Goal: Transaction & Acquisition: Purchase product/service

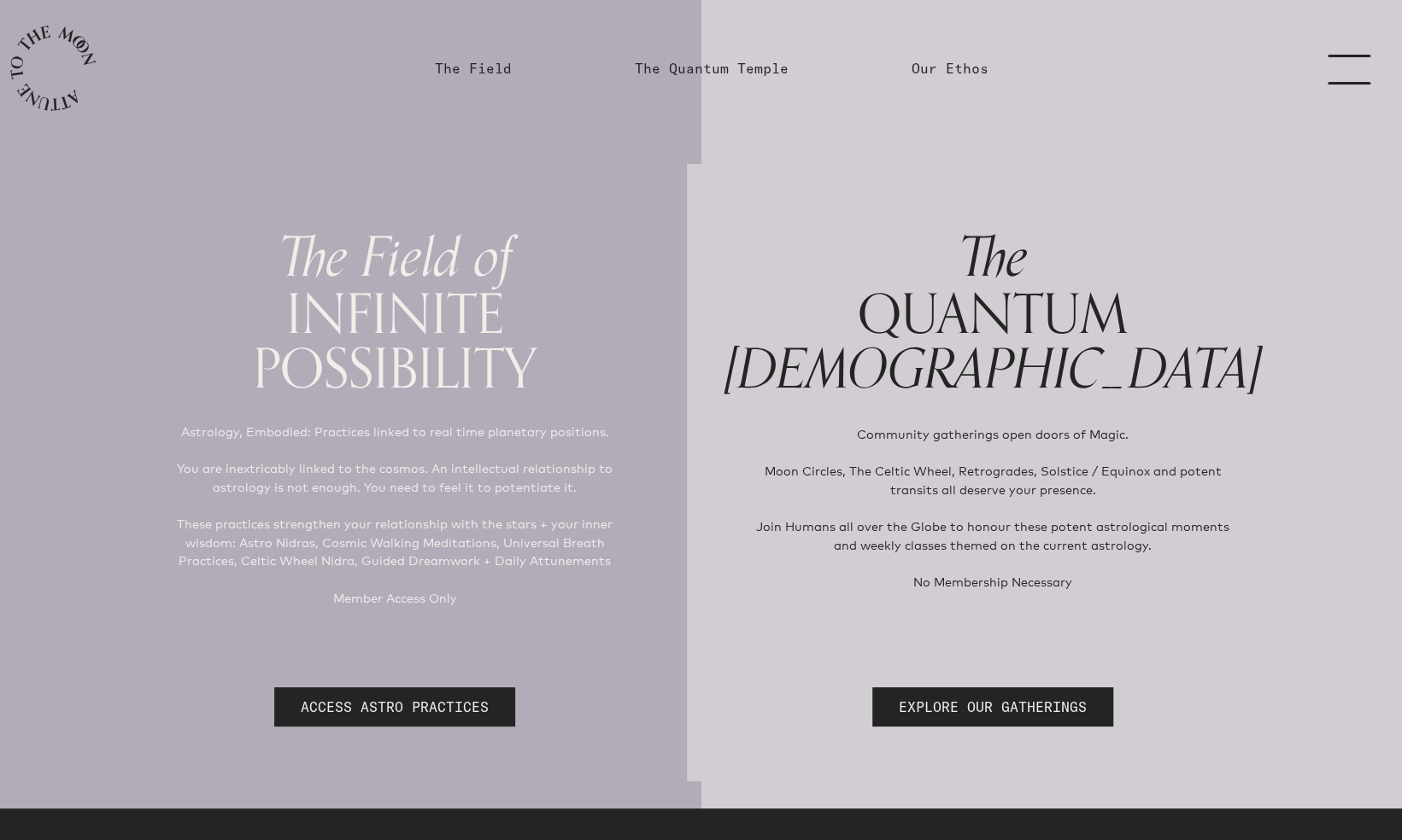
click at [1345, 75] on link "menu" at bounding box center [1359, 68] width 86 height 137
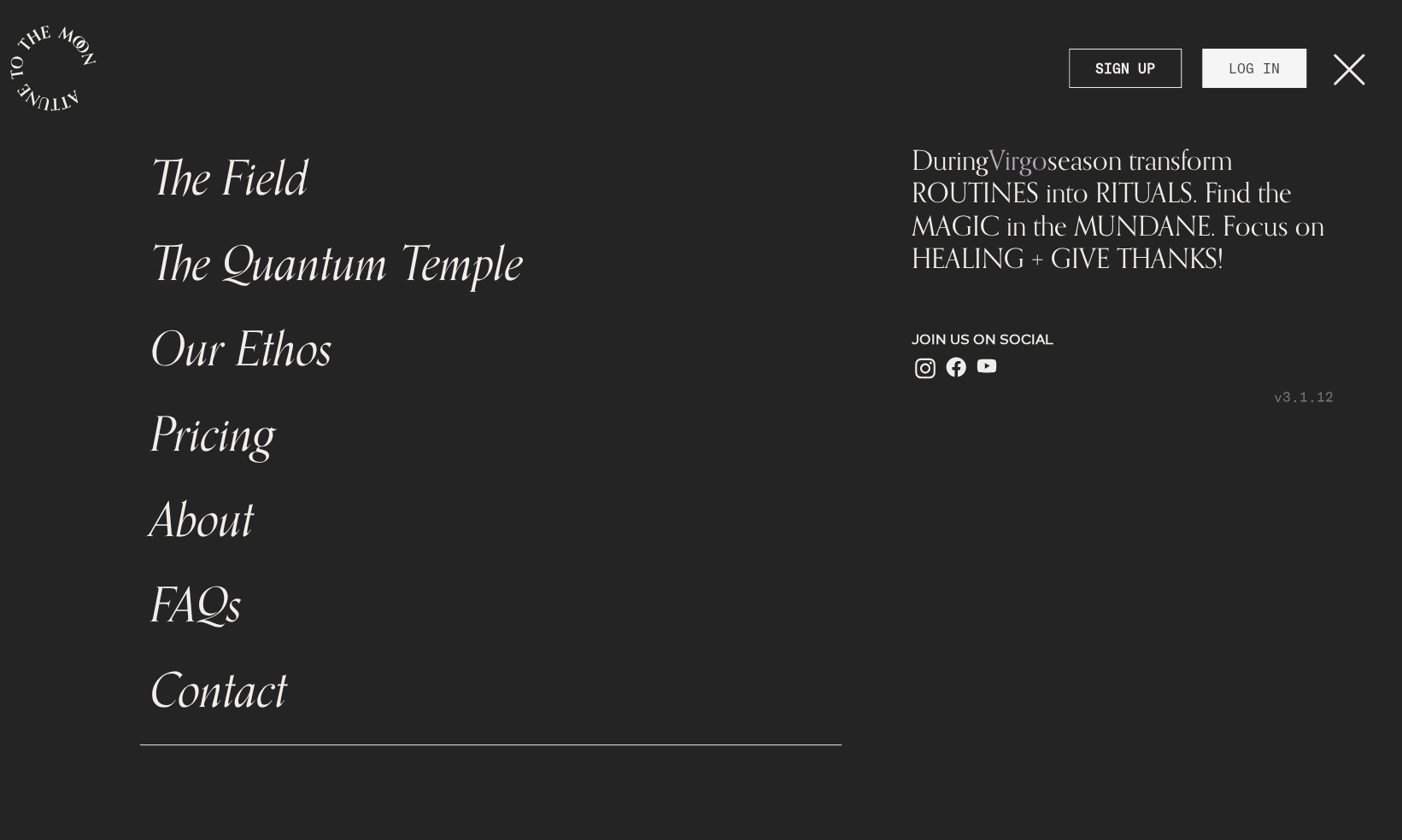
click at [311, 268] on link "The Quantum Temple" at bounding box center [491, 264] width 701 height 86
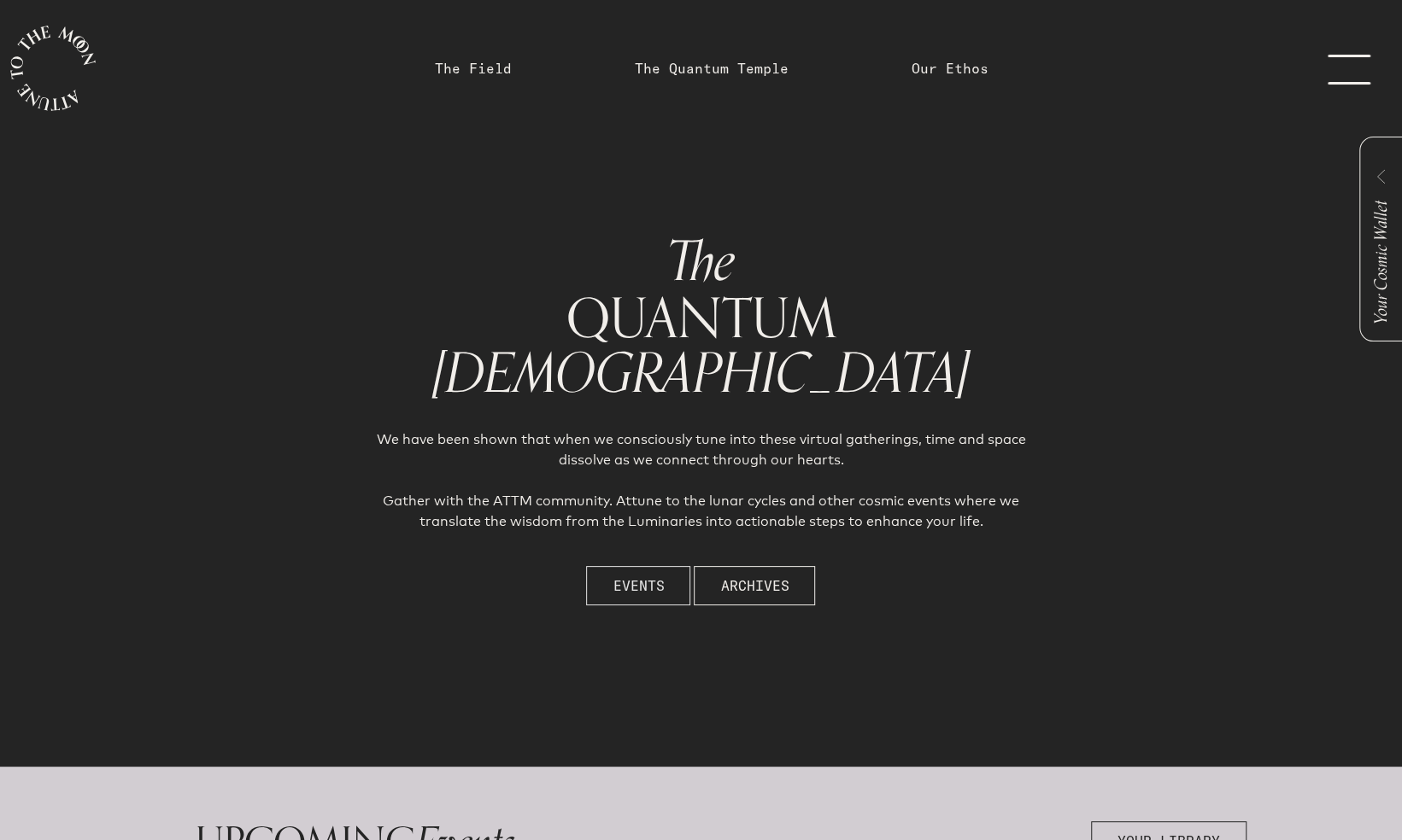
click at [616, 595] on span "Events" at bounding box center [637, 586] width 51 height 21
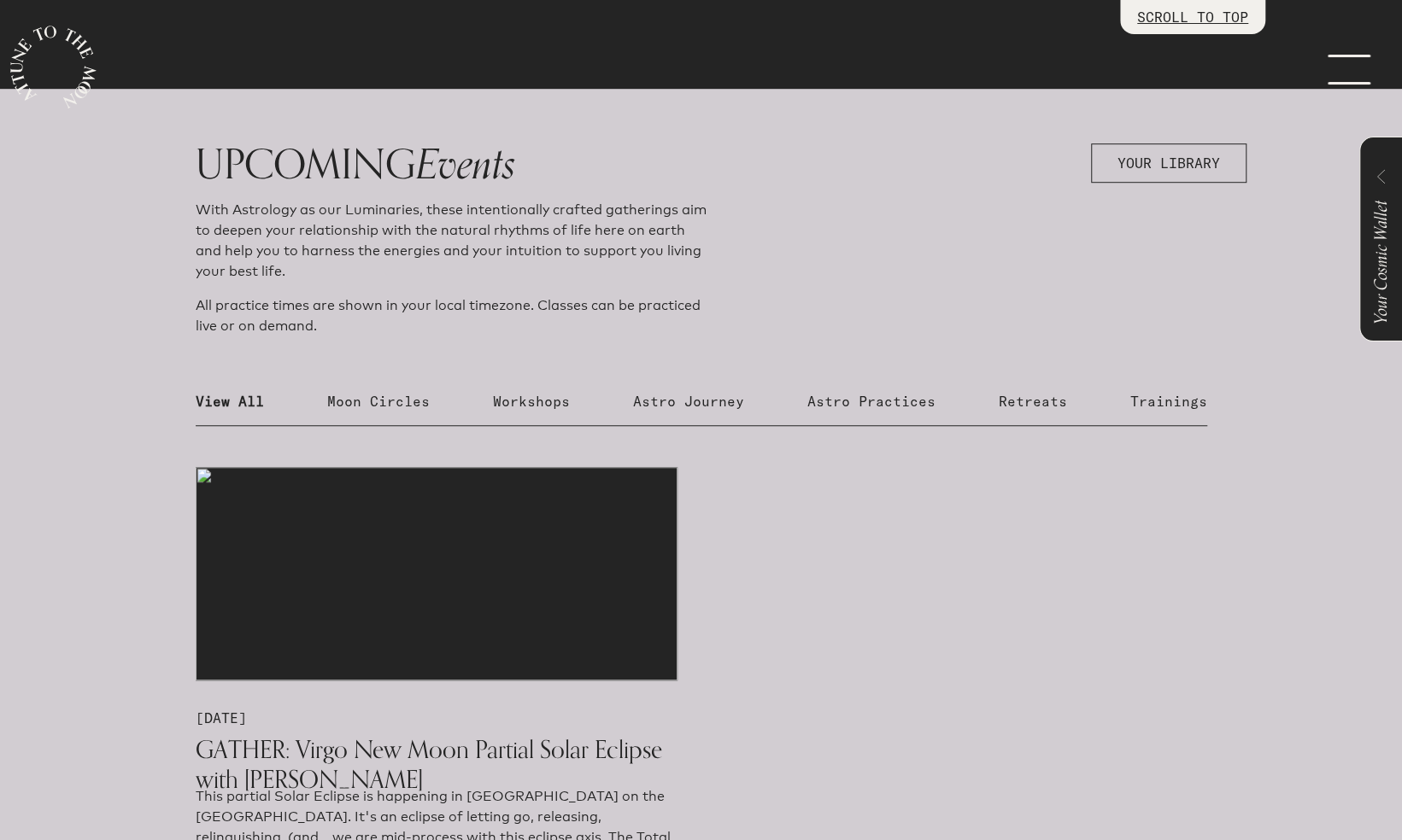
scroll to position [767, 0]
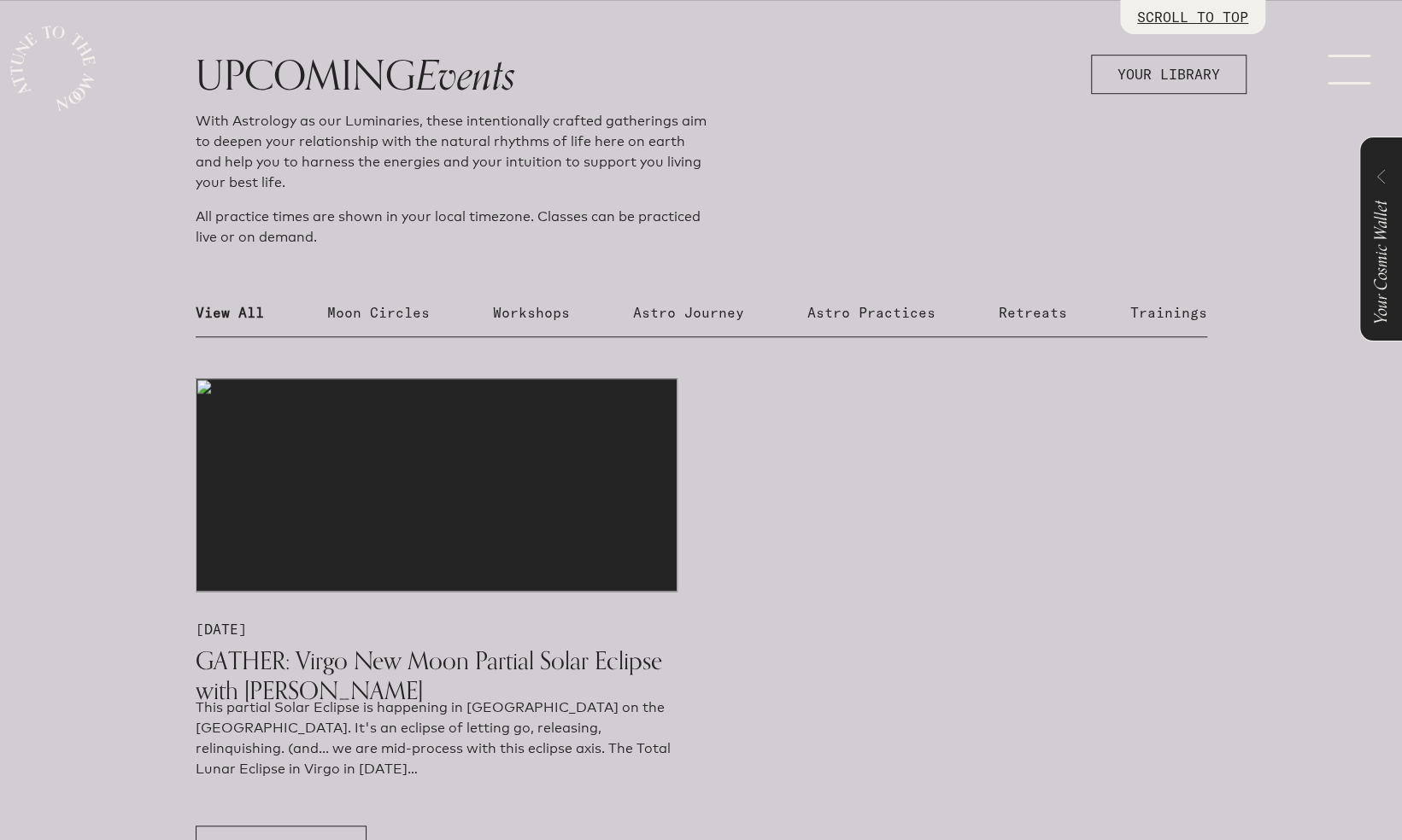
click at [492, 544] on img at bounding box center [437, 485] width 482 height 213
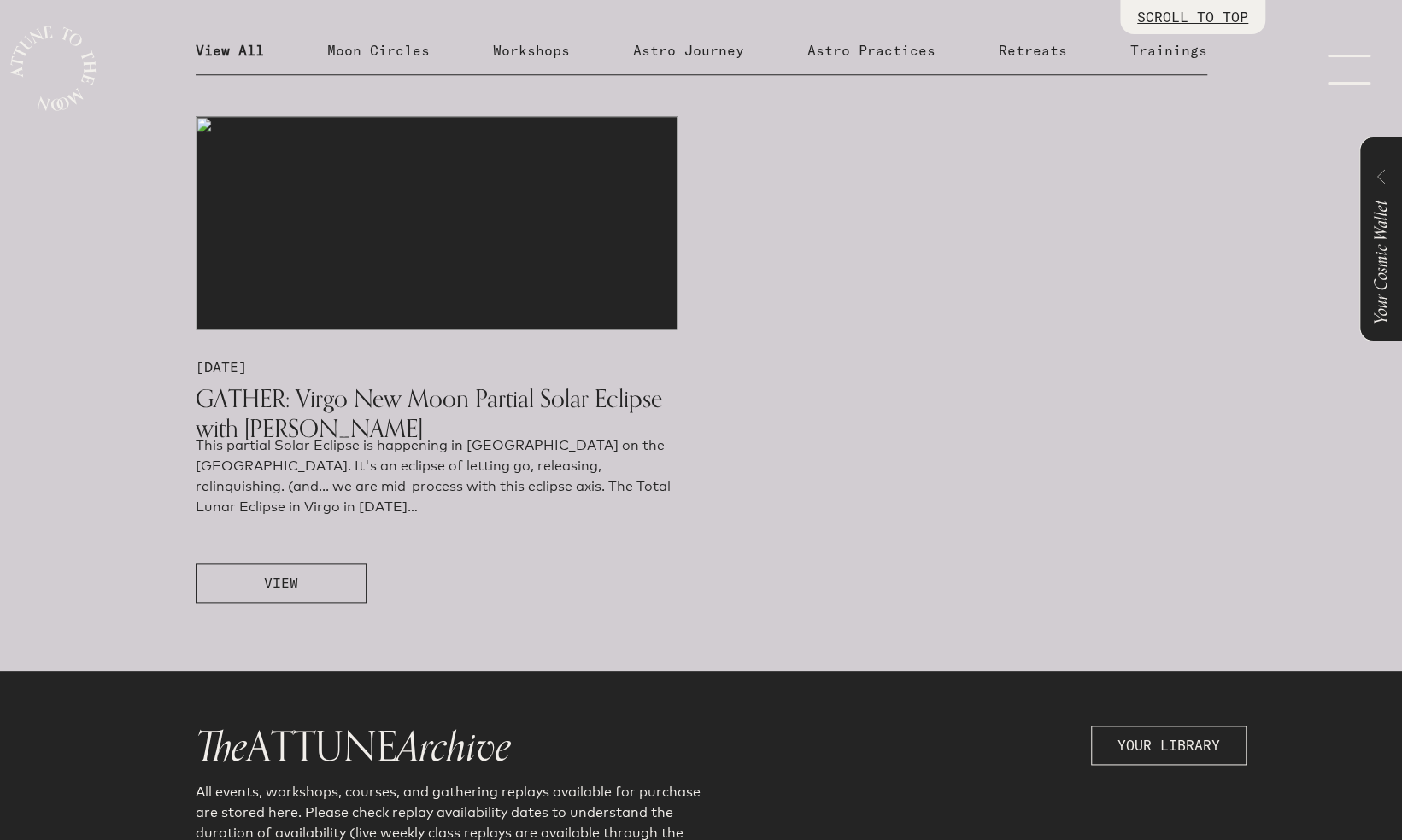
scroll to position [1032, 0]
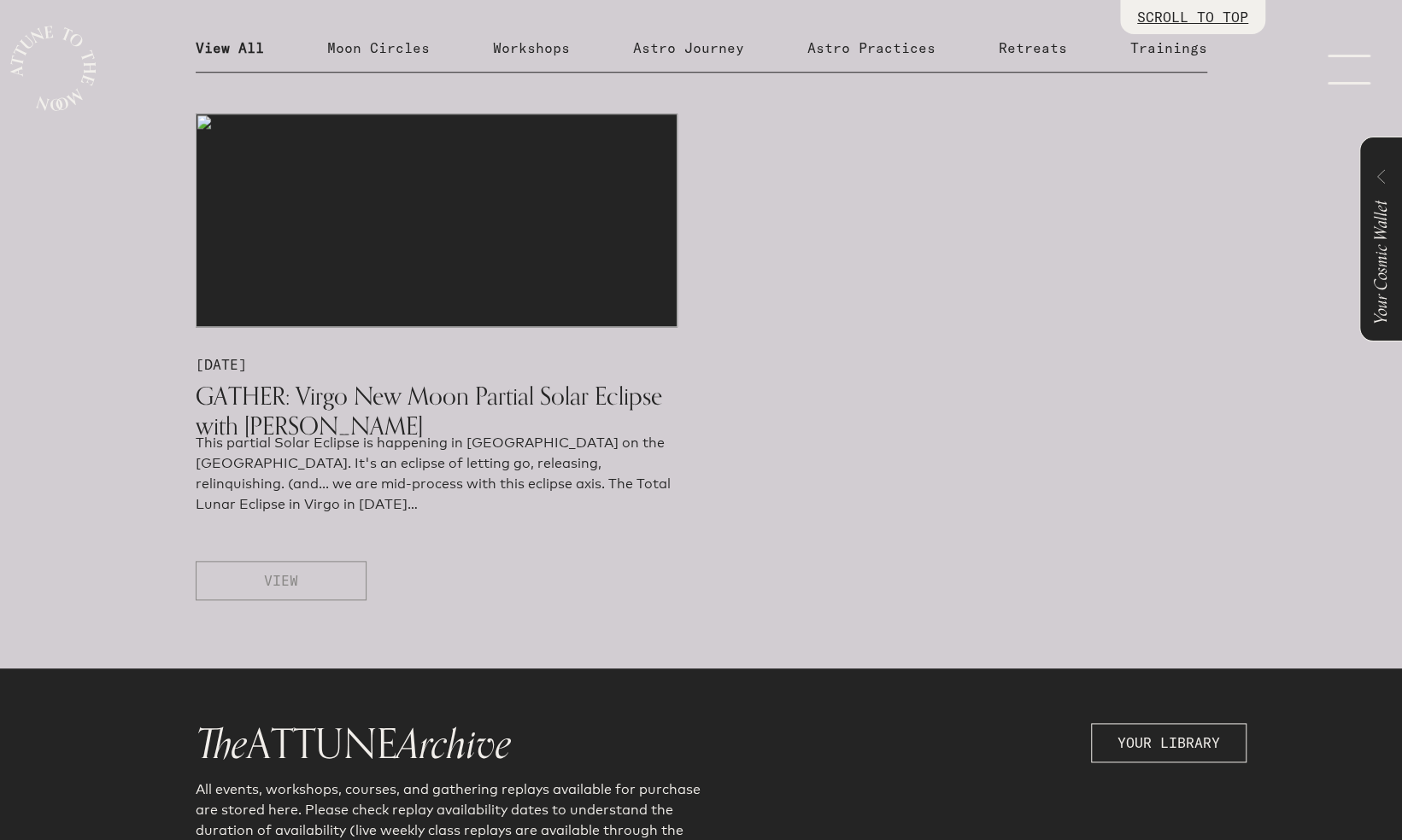
click at [287, 588] on span "VIEW" at bounding box center [280, 581] width 34 height 21
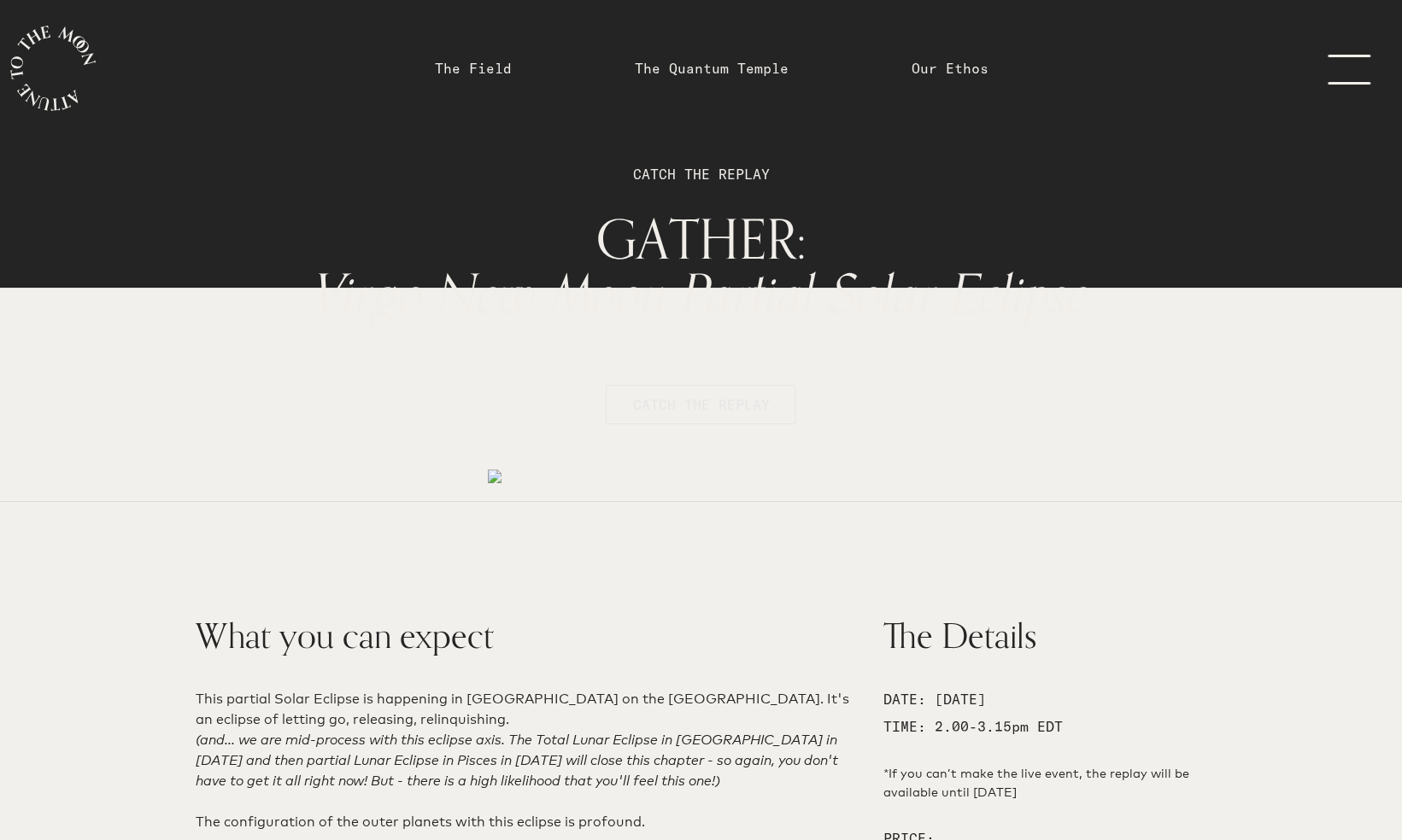
click at [716, 398] on span "CATCH THE REPLAY" at bounding box center [701, 405] width 137 height 21
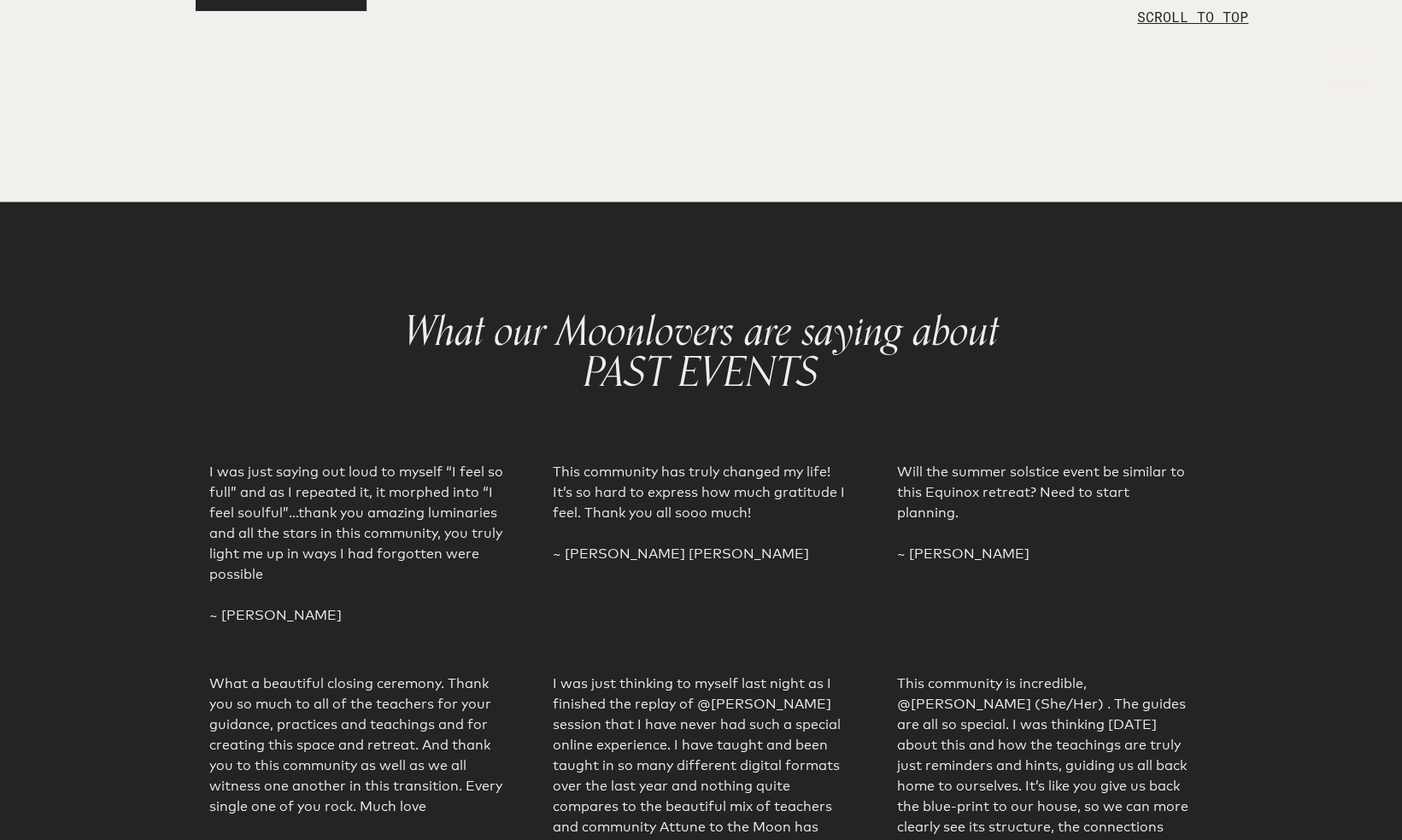
scroll to position [3033, 0]
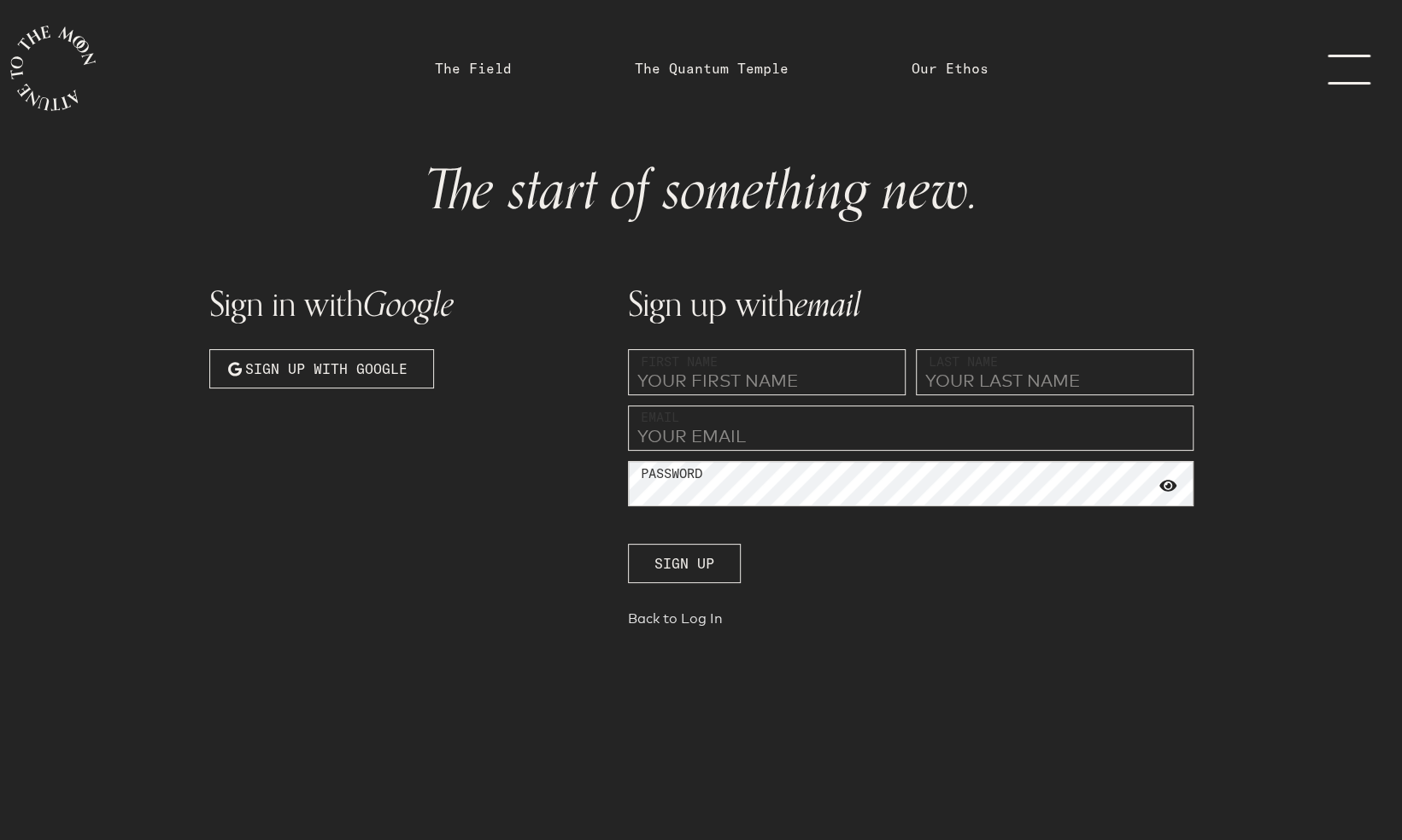
click at [679, 628] on link "Back to Log In" at bounding box center [910, 622] width 565 height 24
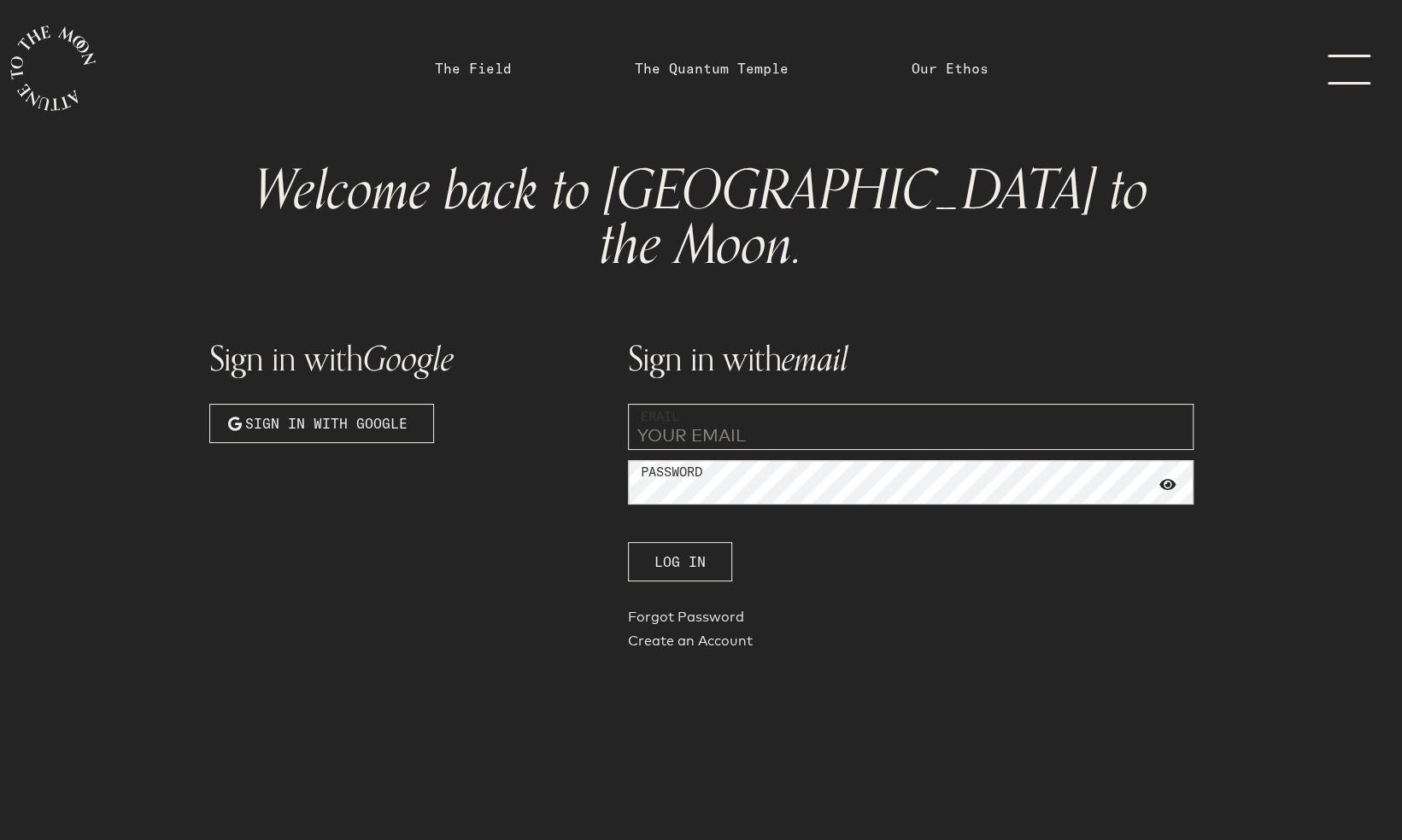
click at [734, 404] on input "email" at bounding box center [910, 427] width 565 height 46
type input "[EMAIL_ADDRESS][DOMAIN_NAME]"
click at [701, 463] on label "Password" at bounding box center [671, 472] width 62 height 20
click at [682, 551] on span "Log In" at bounding box center [680, 562] width 51 height 21
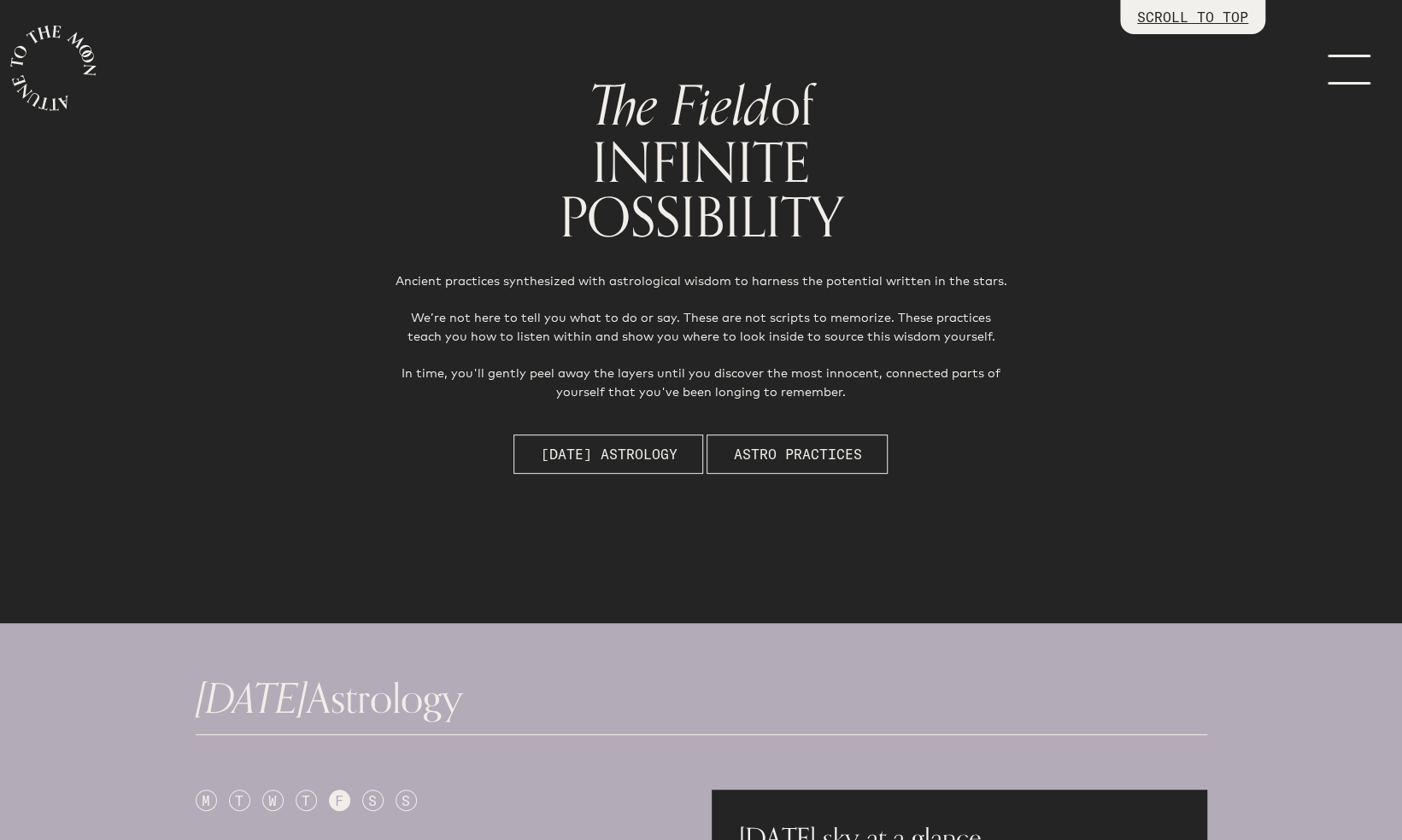
scroll to position [123, 0]
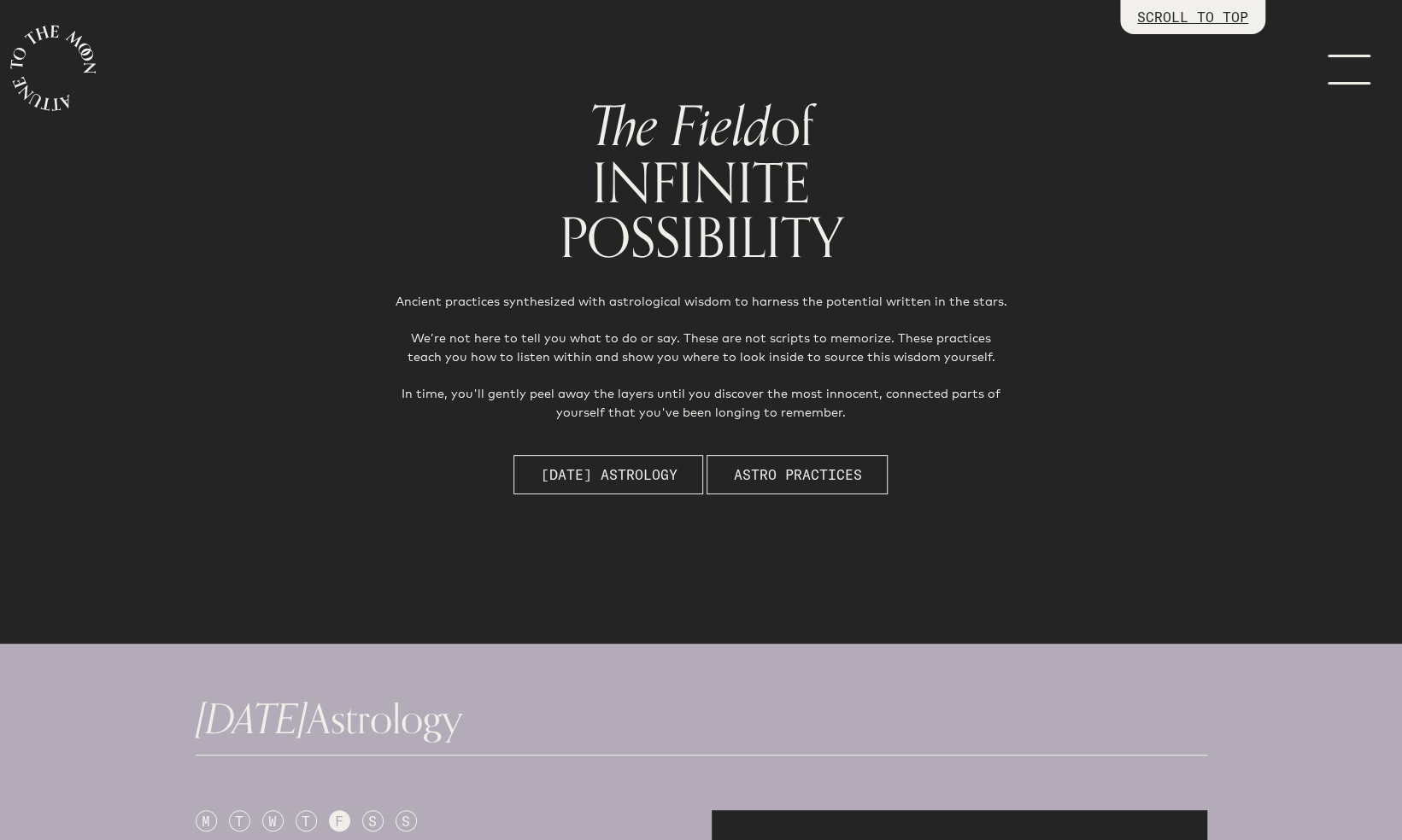
click at [1338, 77] on link "menu" at bounding box center [1359, 68] width 86 height 137
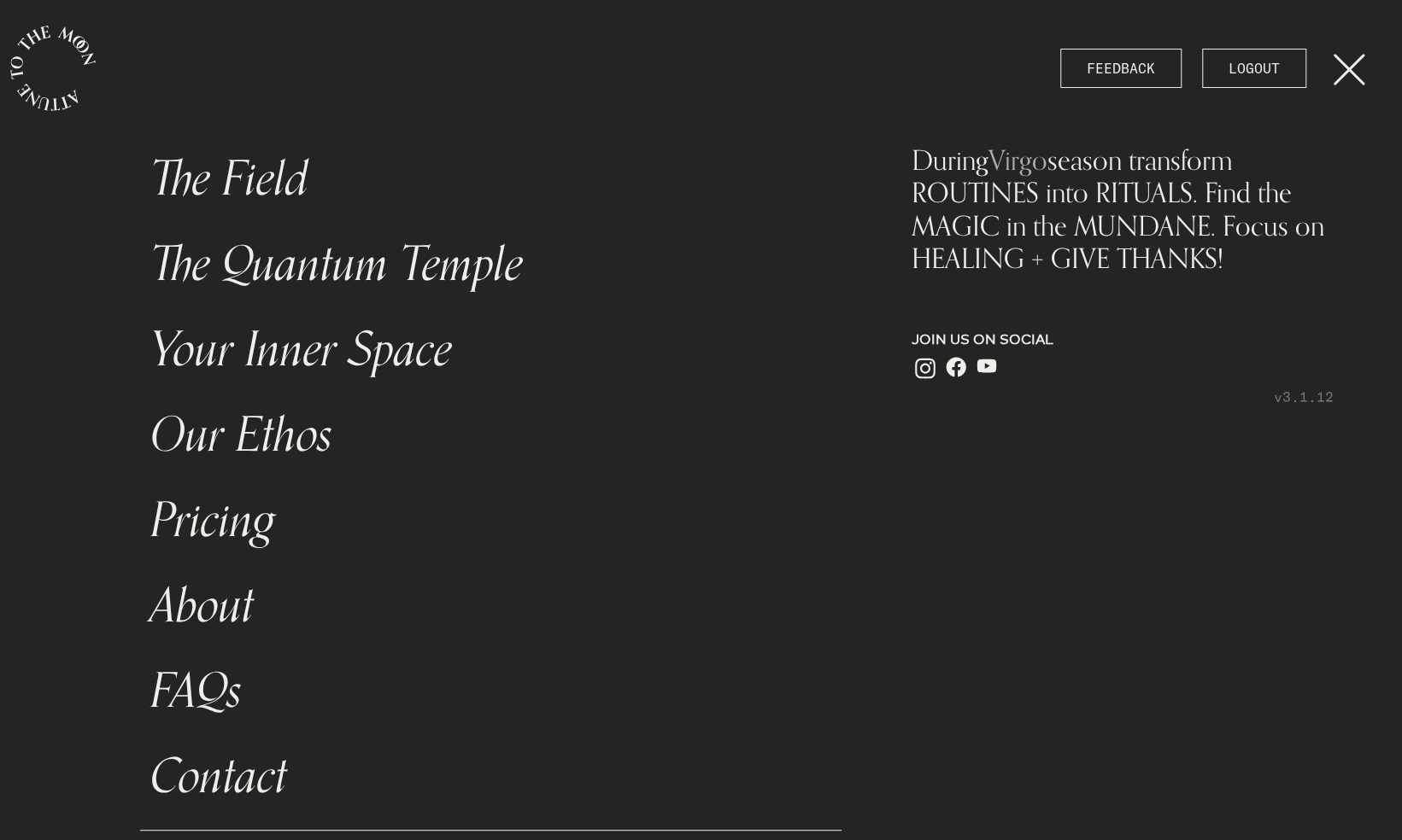
click at [379, 280] on link "The Quantum Temple" at bounding box center [491, 264] width 701 height 86
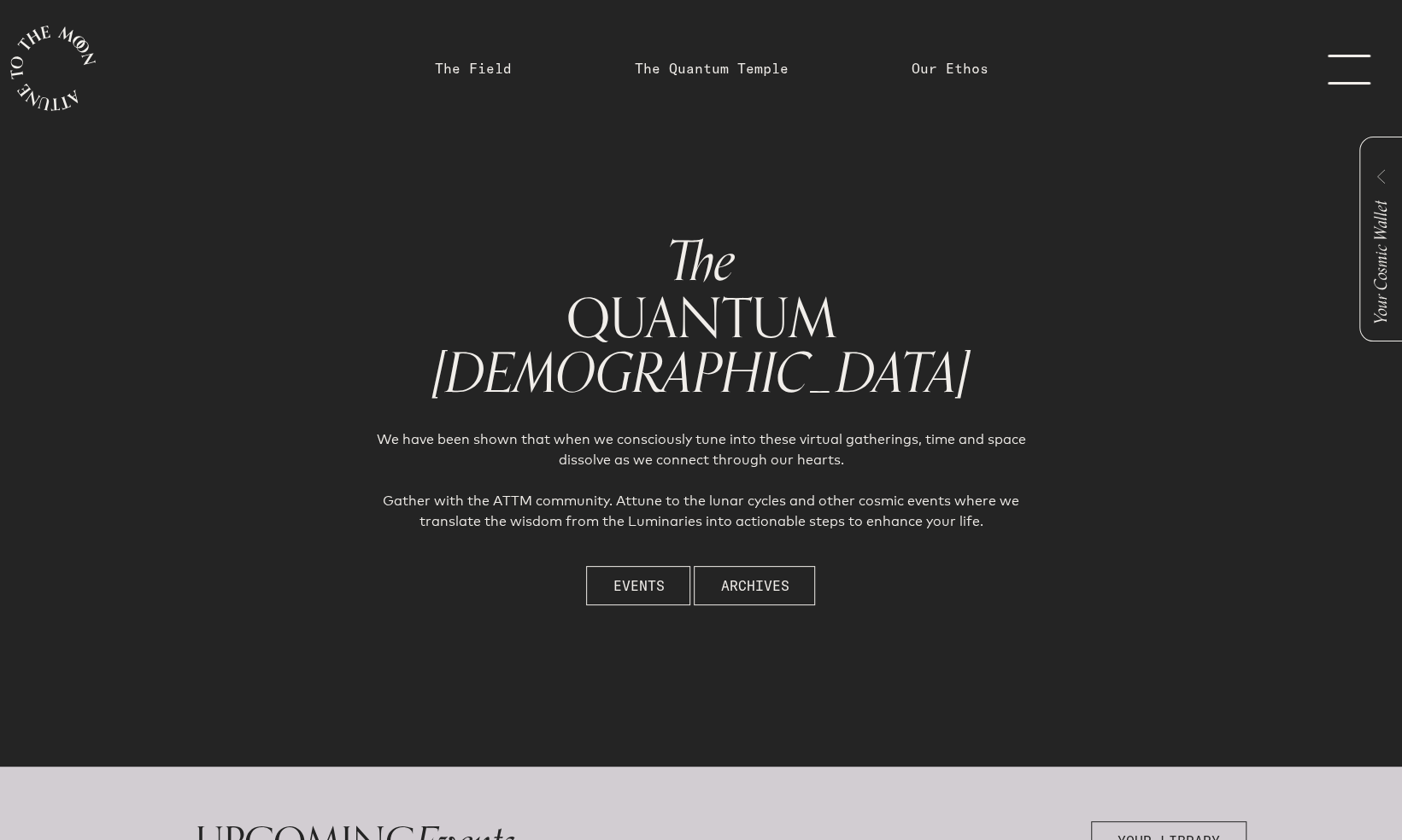
click at [405, 254] on h1 "The QUANTUM Temple" at bounding box center [701, 317] width 667 height 169
click at [636, 589] on span "Events" at bounding box center [637, 586] width 51 height 21
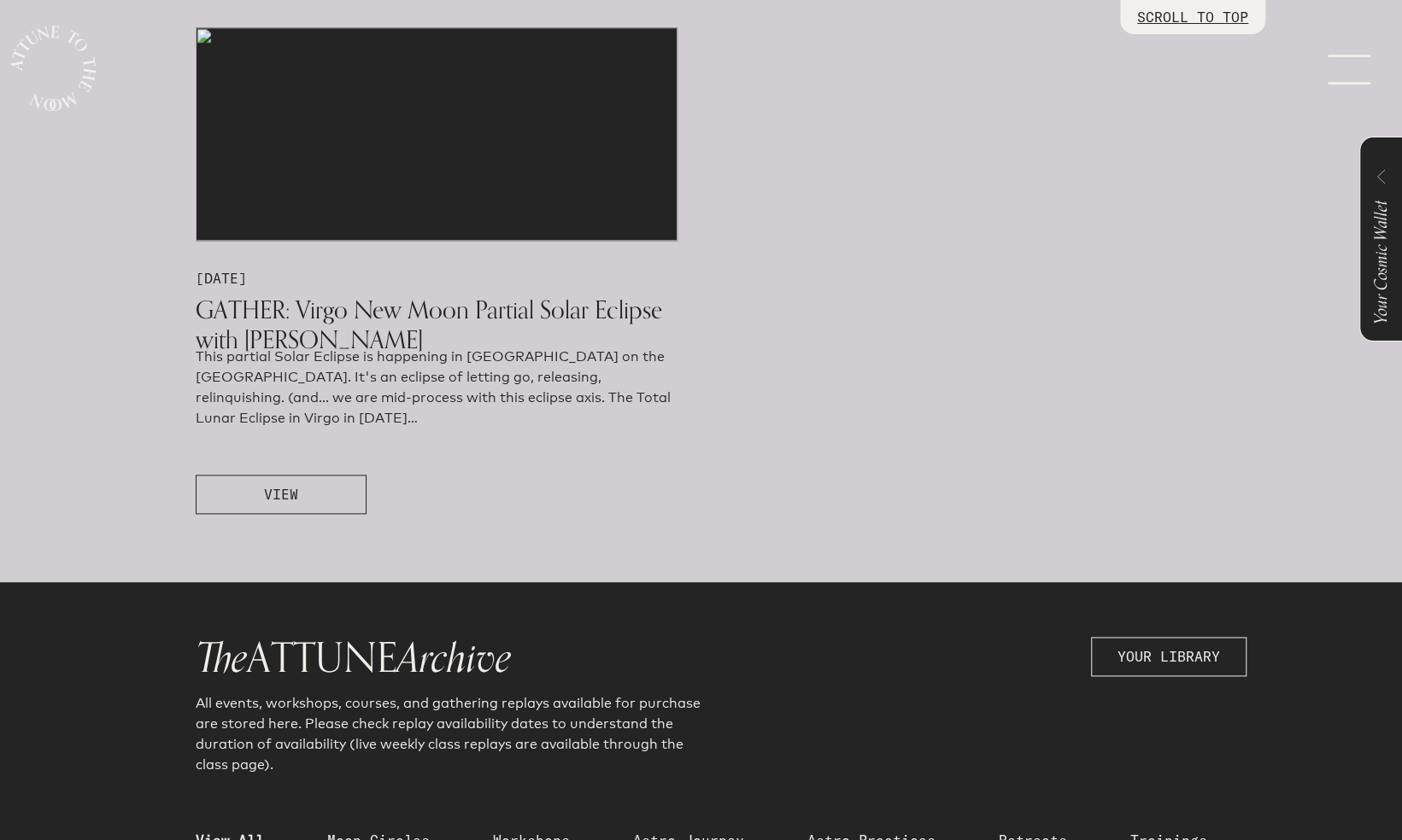
scroll to position [1119, 0]
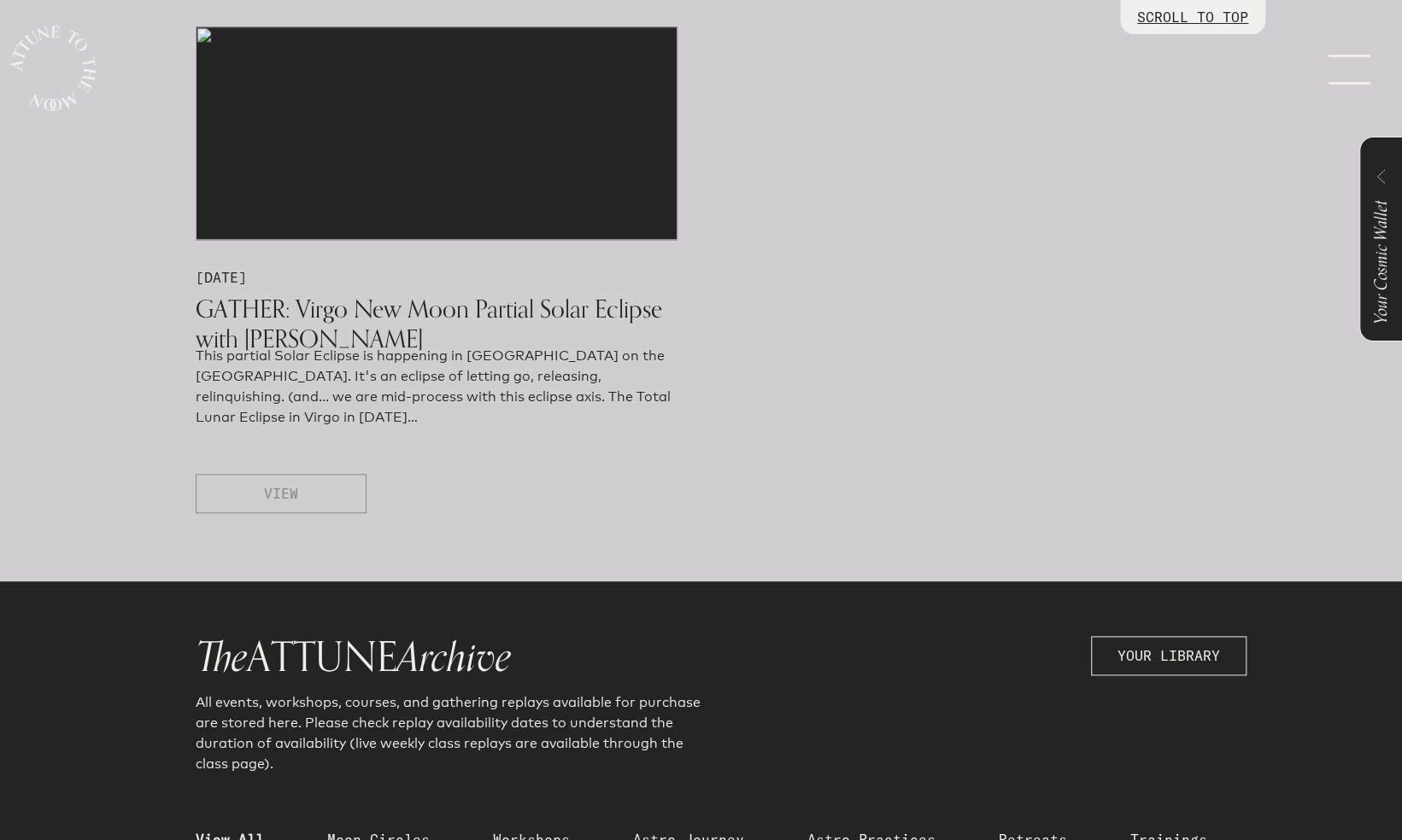
click at [285, 487] on span "VIEW" at bounding box center [280, 494] width 34 height 21
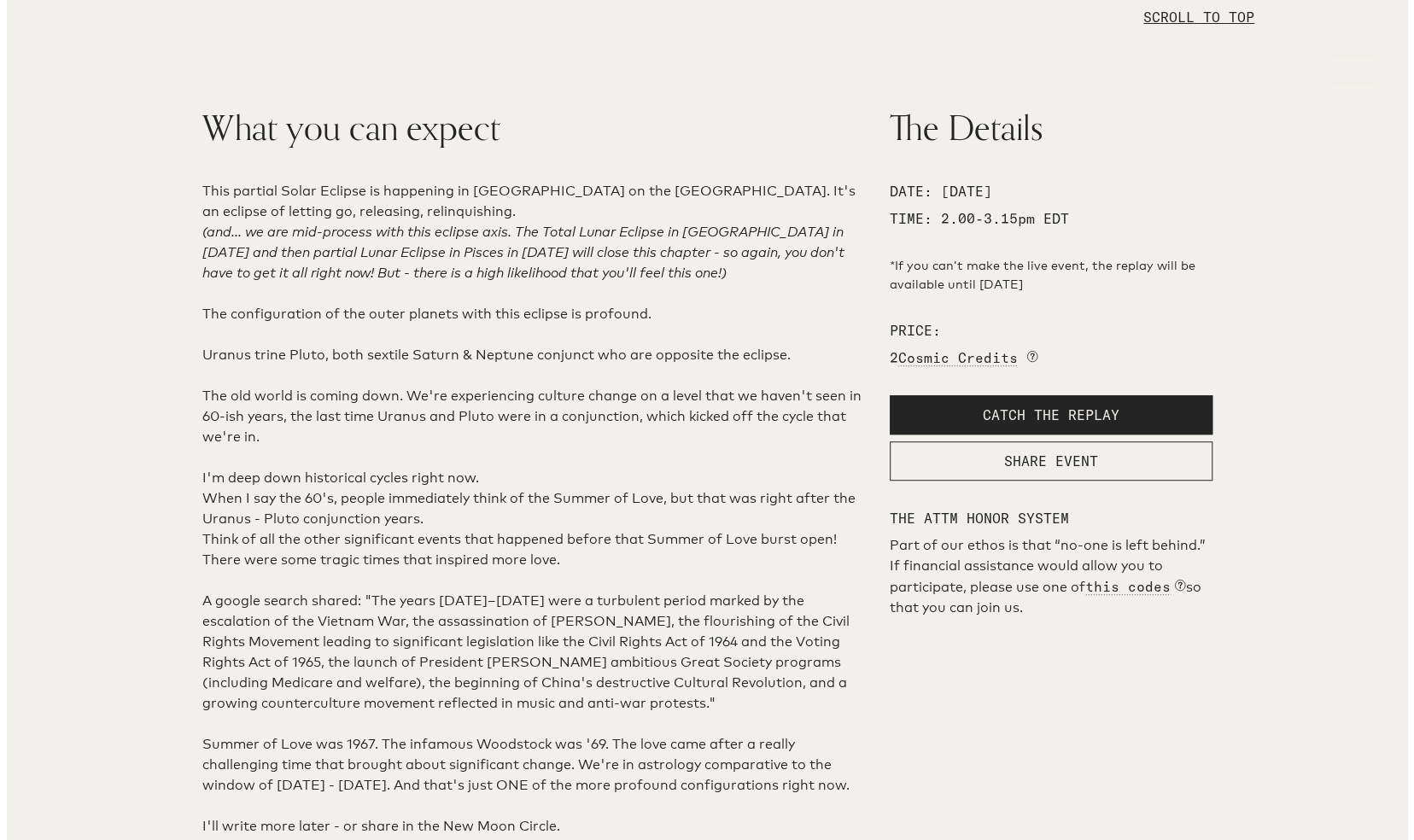
scroll to position [511, 0]
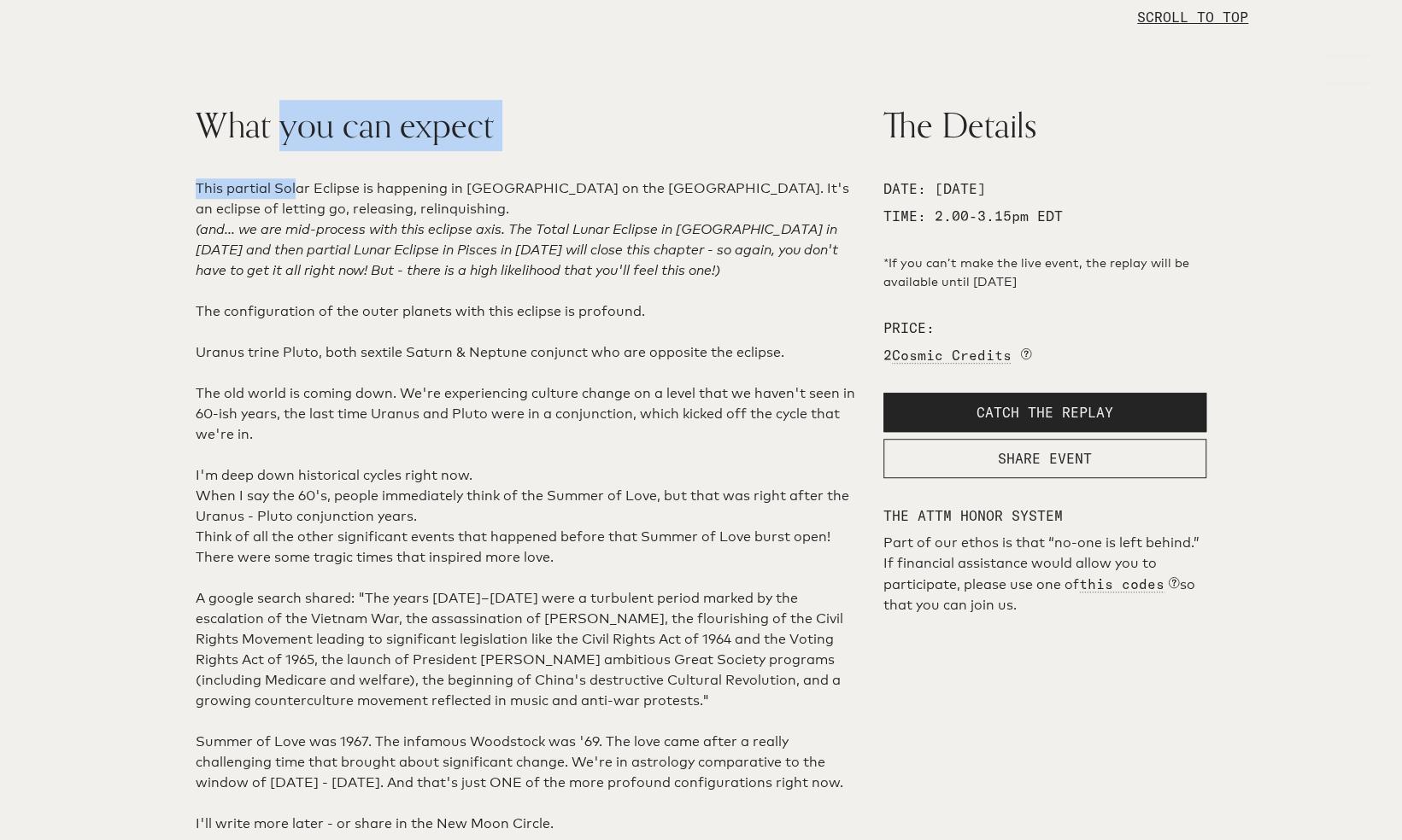
drag, startPoint x: 285, startPoint y: 487, endPoint x: 303, endPoint y: 651, distance: 165.0
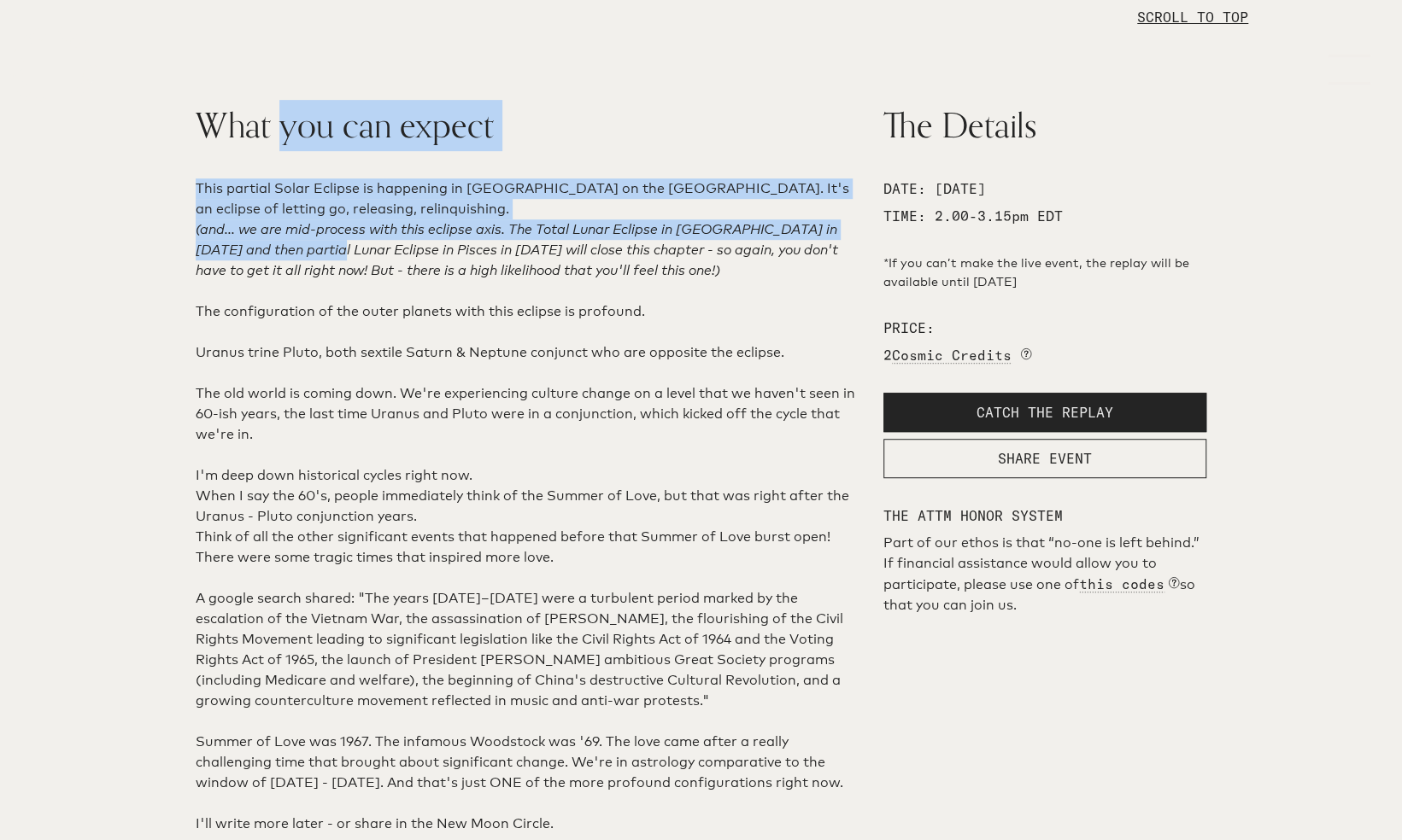
click at [1048, 423] on span "CATCH THE REPLAY" at bounding box center [1045, 413] width 137 height 21
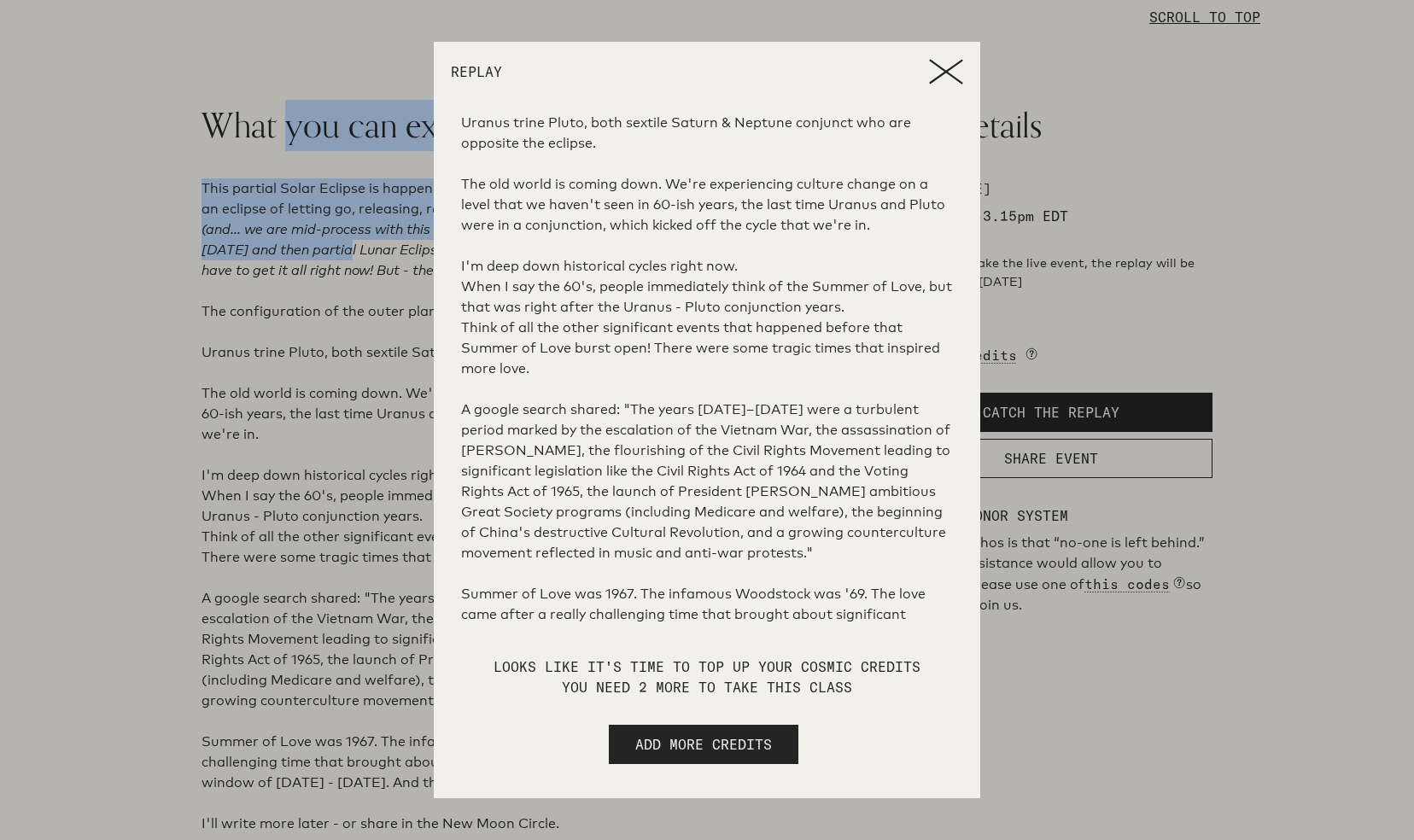
scroll to position [548, 0]
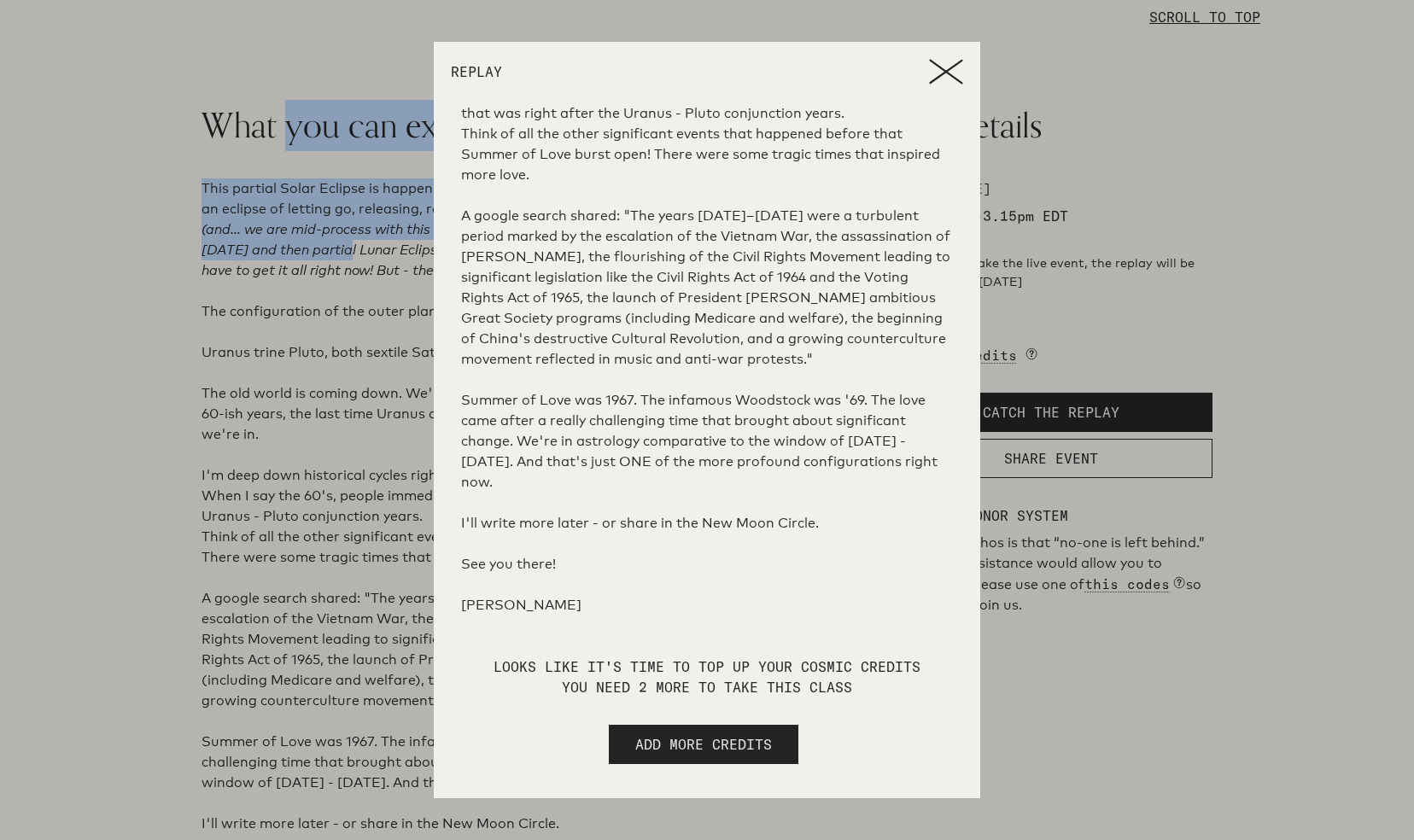
click at [694, 734] on span "ADD MORE CREDITS" at bounding box center [704, 745] width 137 height 21
select select "2"
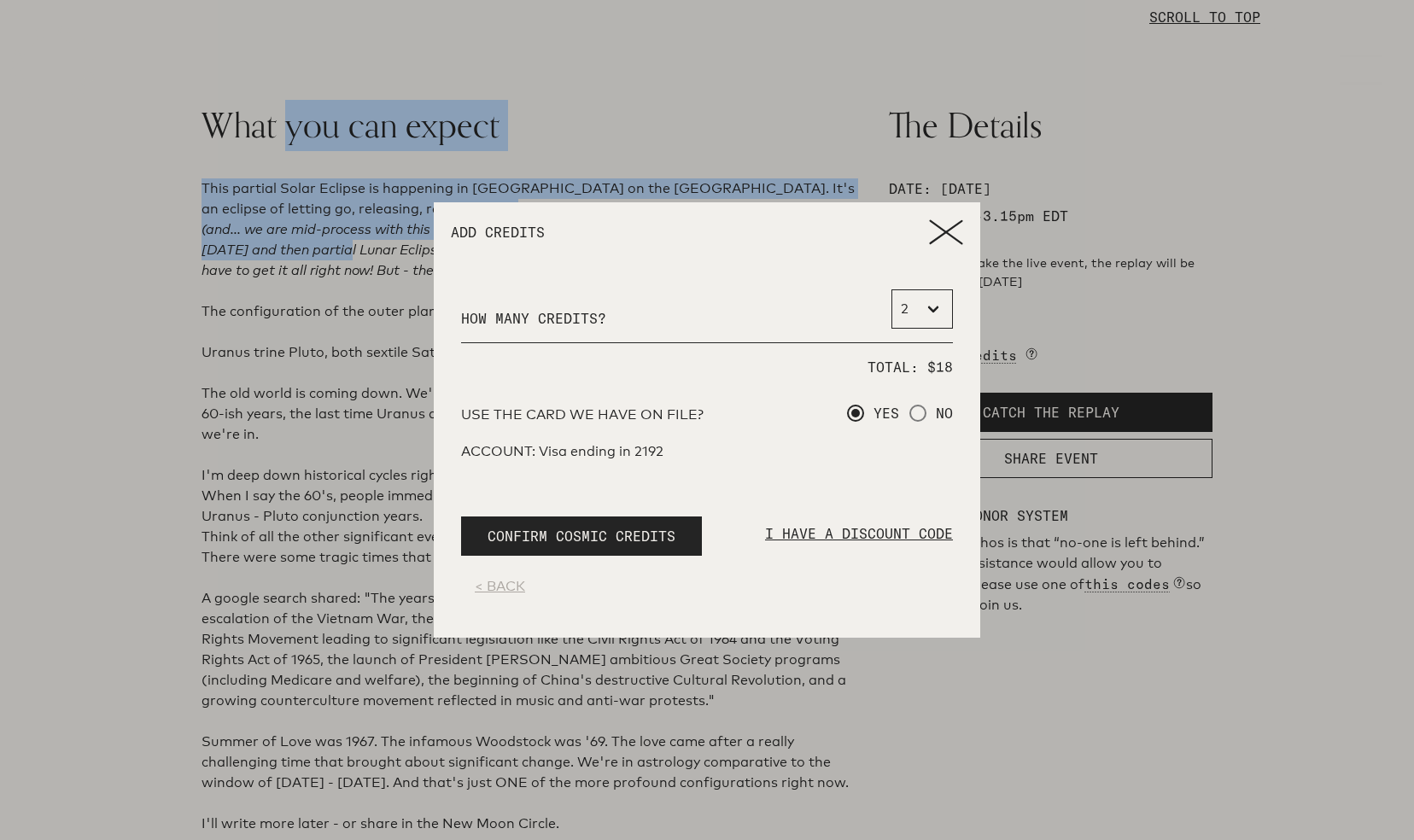
scroll to position [0, 0]
click at [598, 526] on span "CONFIRM COSMIC CREDITS" at bounding box center [582, 537] width 188 height 21
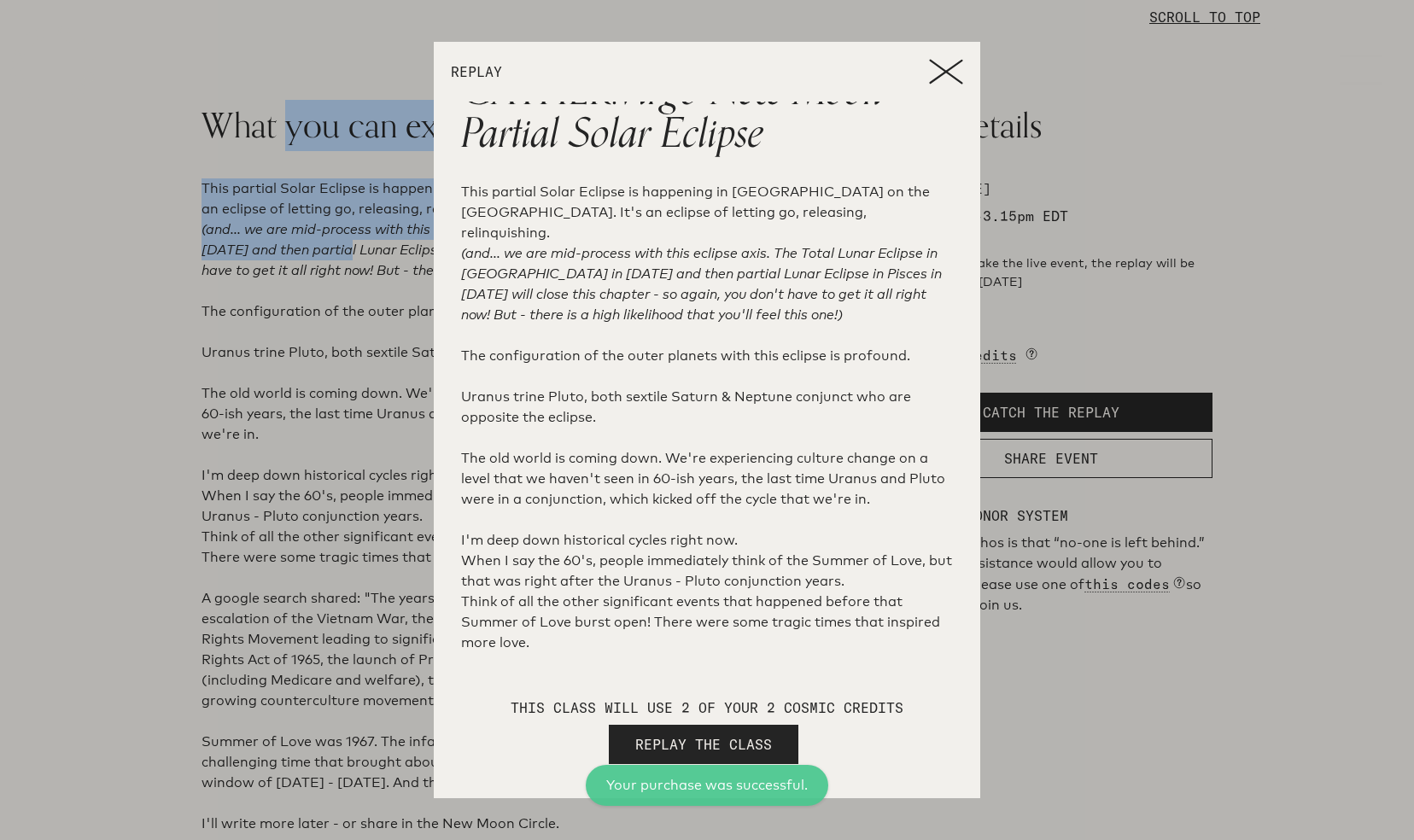
scroll to position [86, 0]
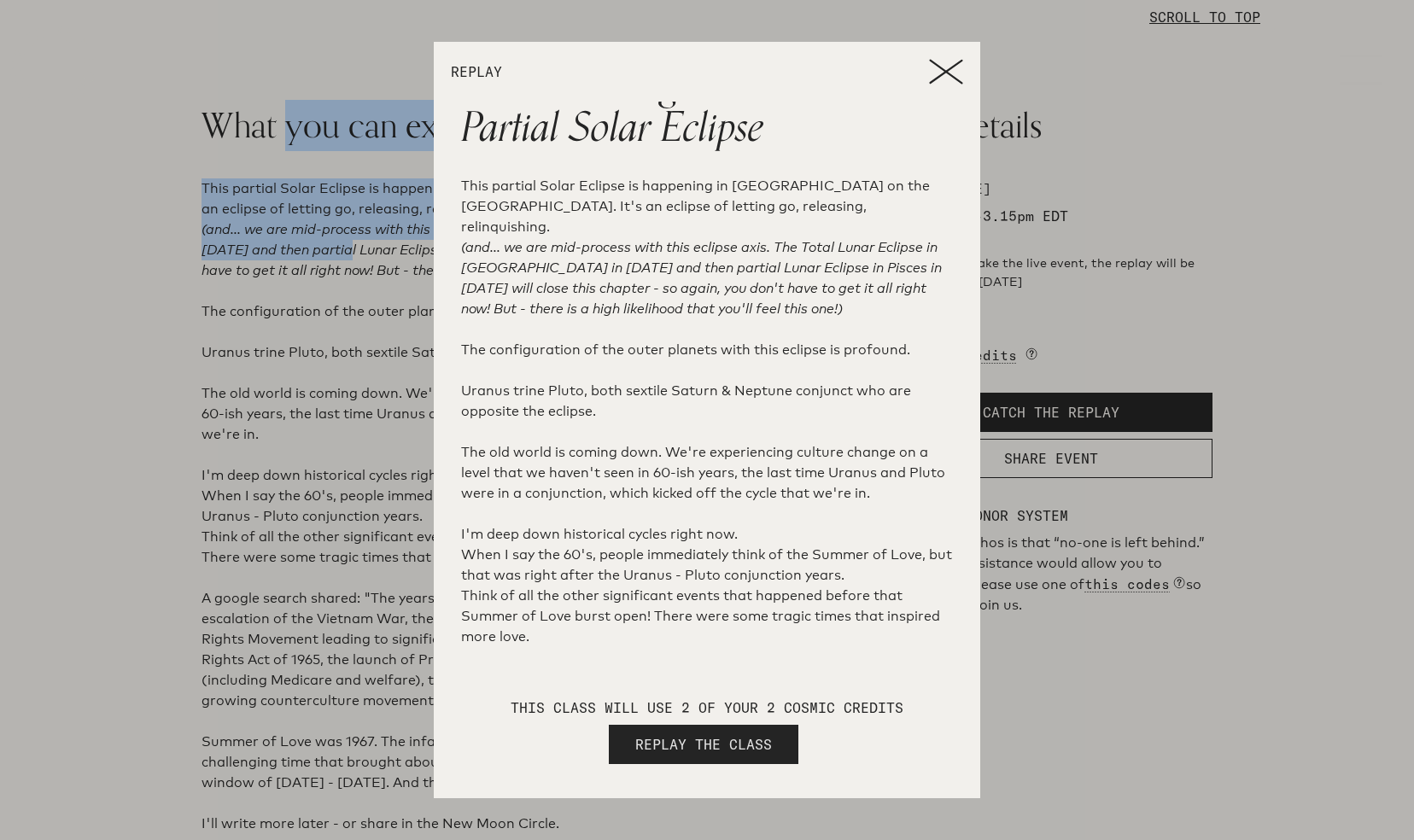
click at [711, 744] on span "REPLAY THE CLASS" at bounding box center [704, 745] width 137 height 21
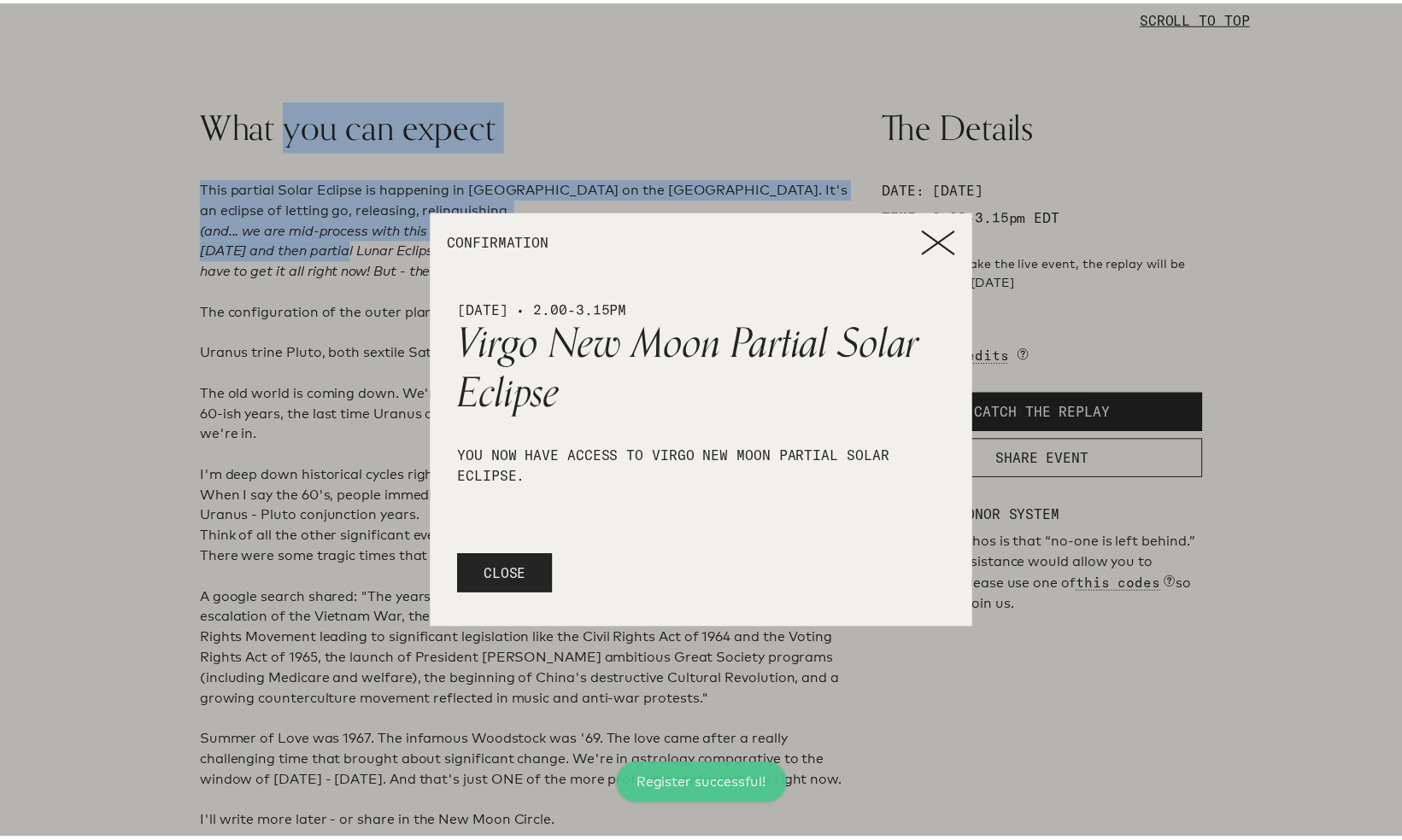
scroll to position [0, 0]
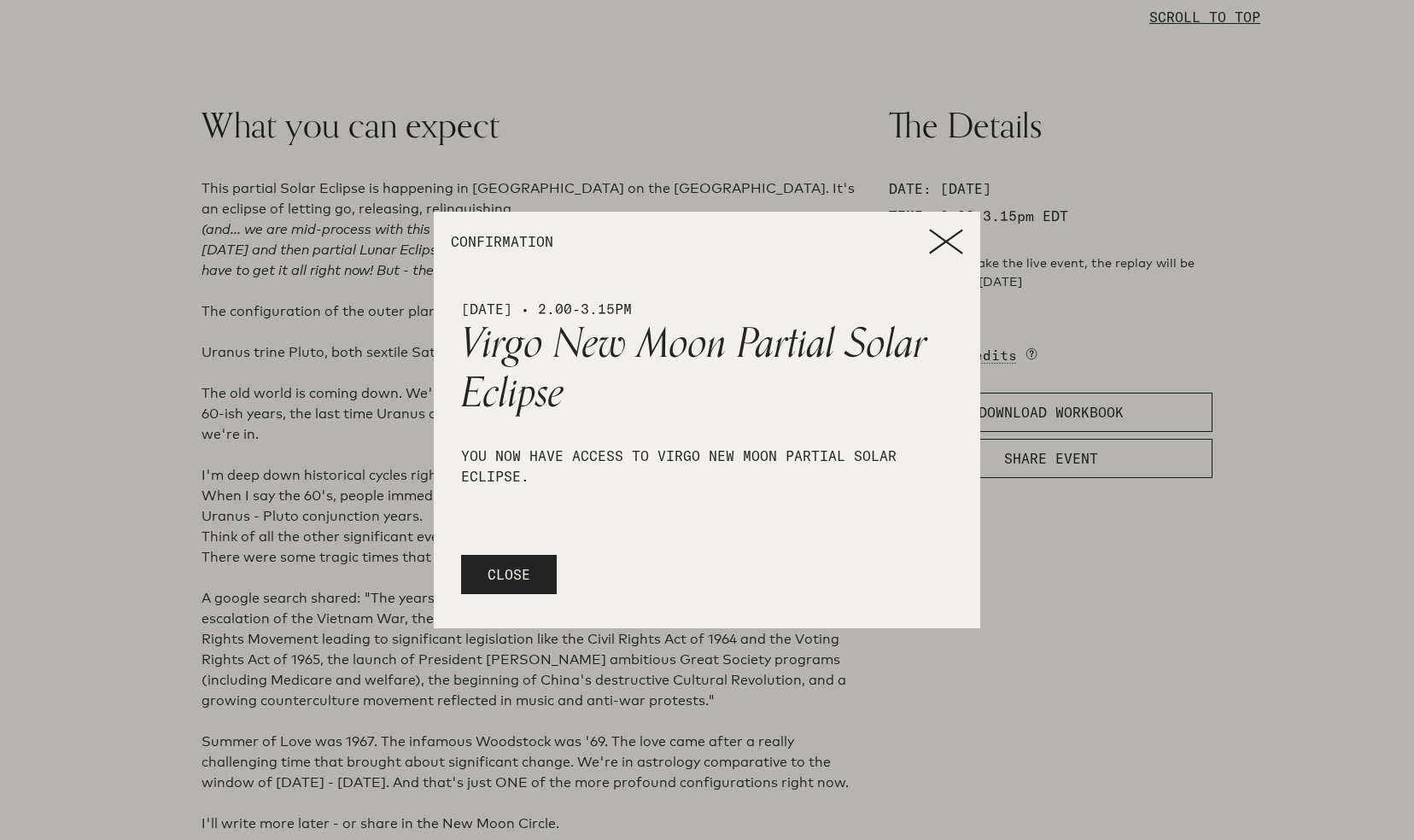
click at [951, 238] on icon at bounding box center [946, 242] width 31 height 23
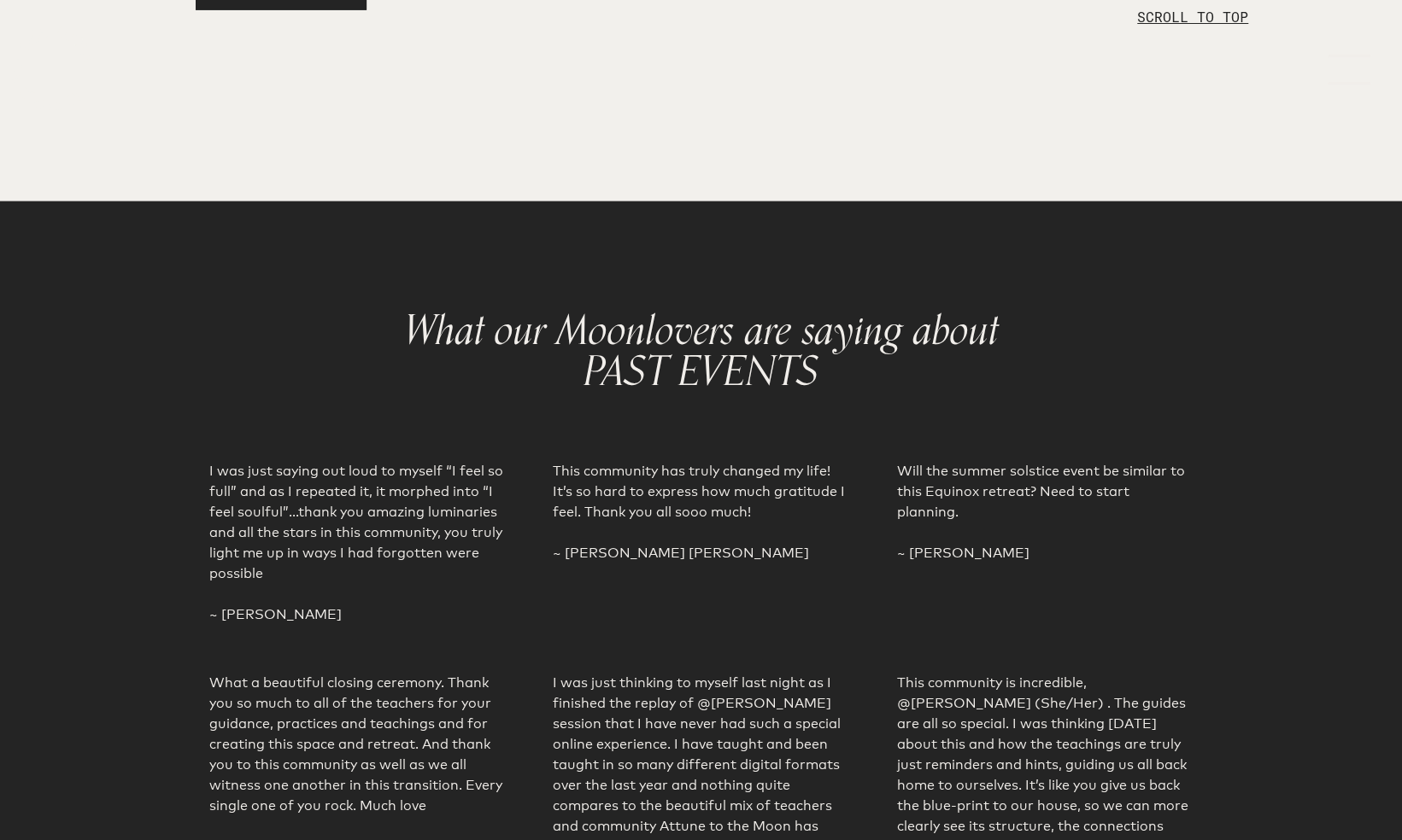
scroll to position [3037, 0]
